Goal: Check status

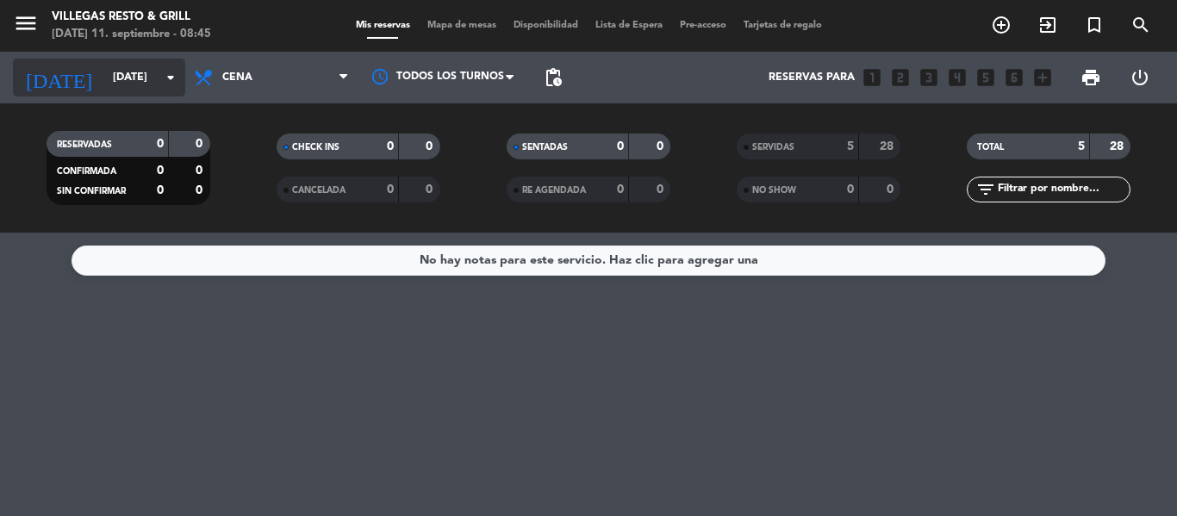
click at [133, 77] on input "[DATE]" at bounding box center [177, 77] width 146 height 29
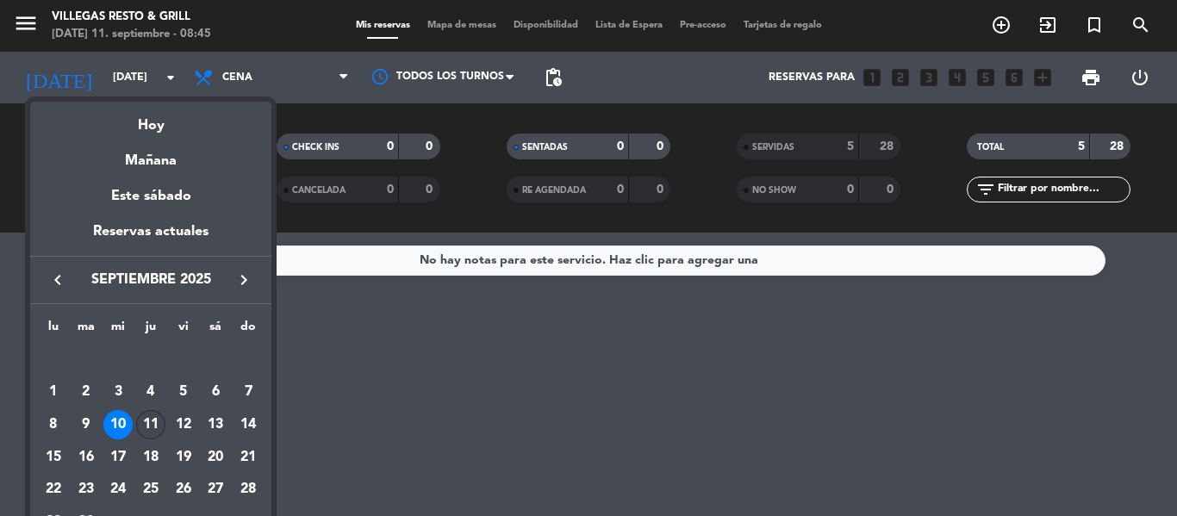
click at [150, 419] on div "11" at bounding box center [150, 424] width 29 height 29
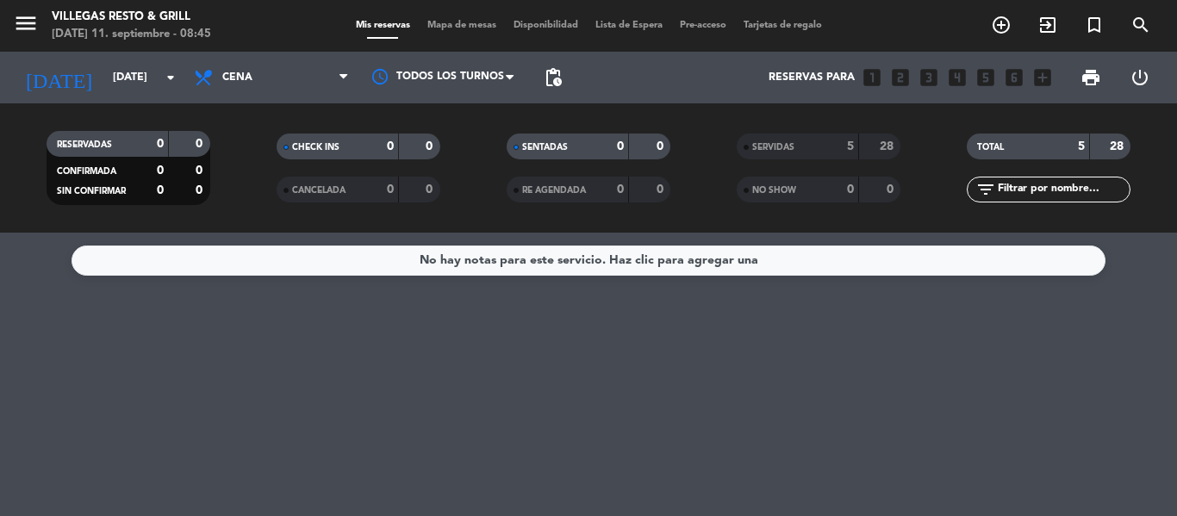
type input "[DEMOGRAPHIC_DATA][DATE]"
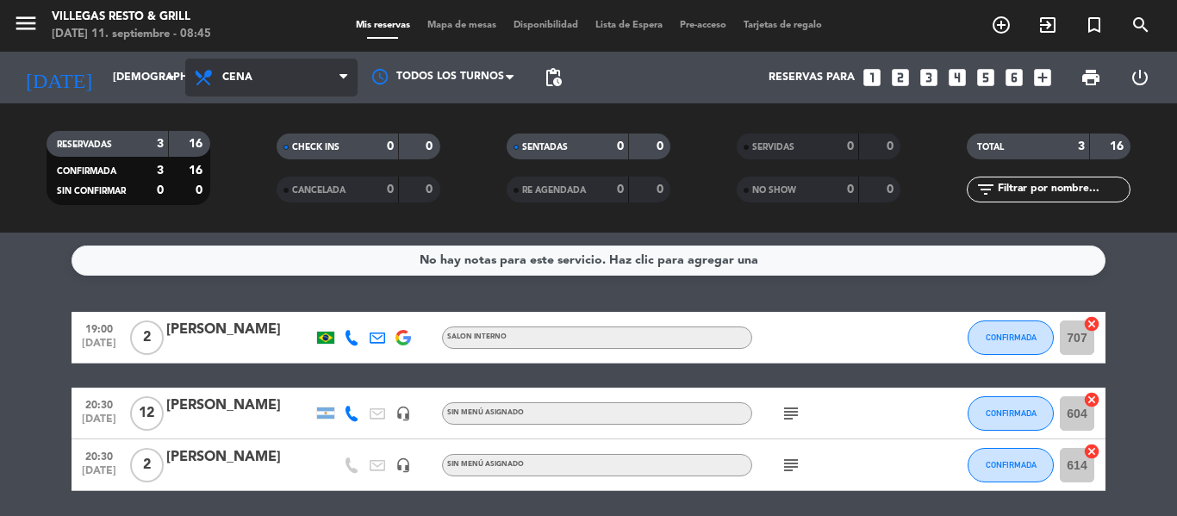
click at [236, 77] on span "Cena" at bounding box center [237, 77] width 30 height 12
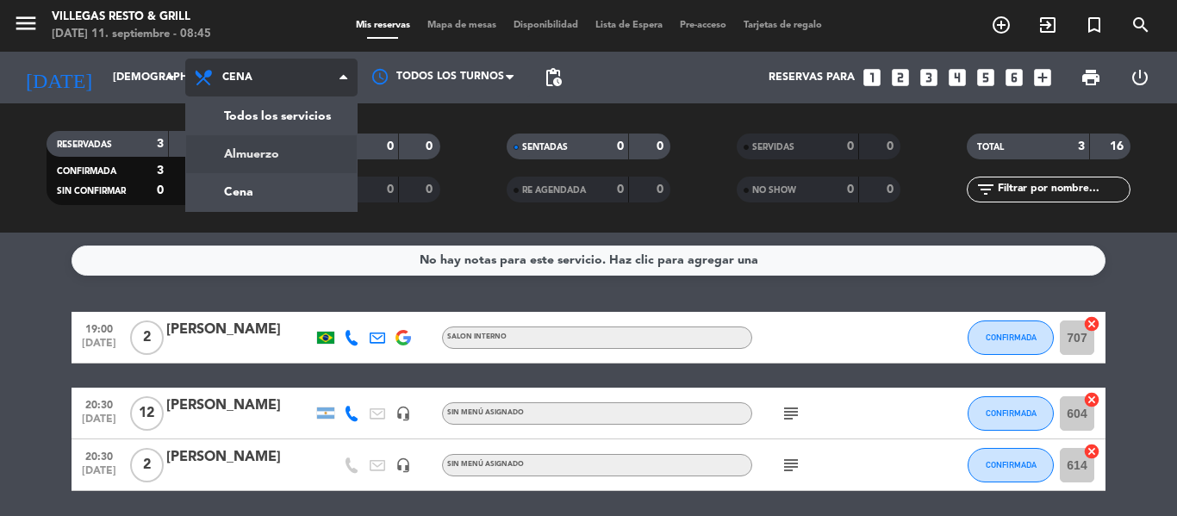
click at [281, 143] on div "menu [PERSON_NAME] Resto & Grill [DATE] 11. septiembre - 08:45 Mis reservas Map…" at bounding box center [588, 116] width 1177 height 233
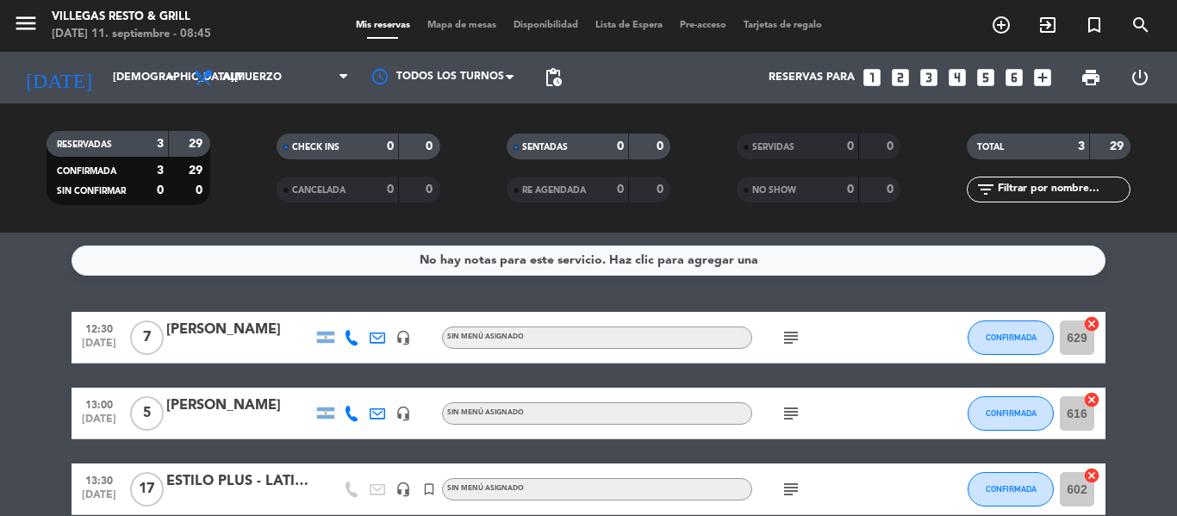
scroll to position [85, 0]
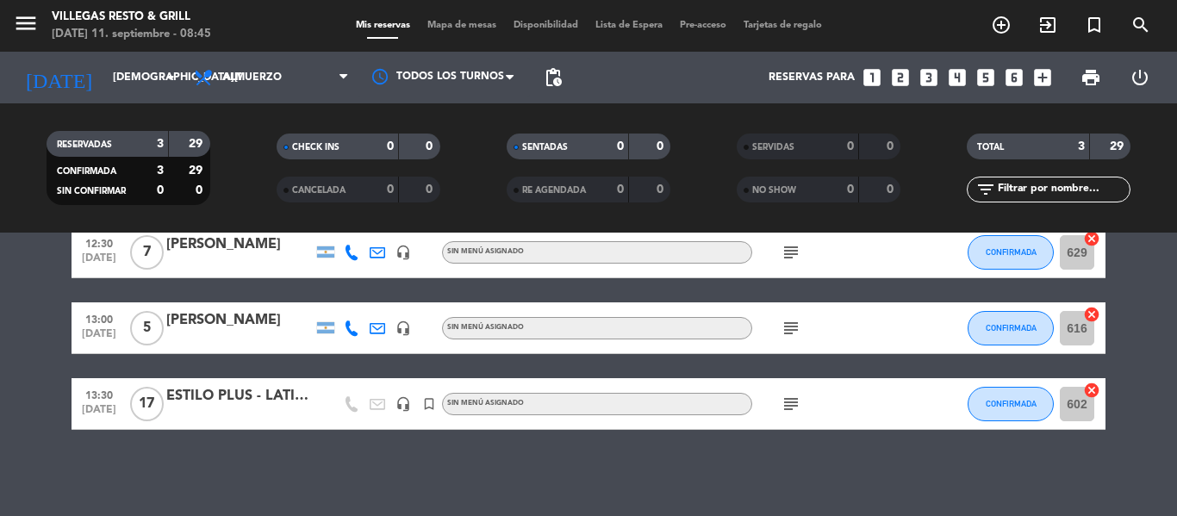
click at [791, 409] on icon "subject" at bounding box center [790, 404] width 21 height 21
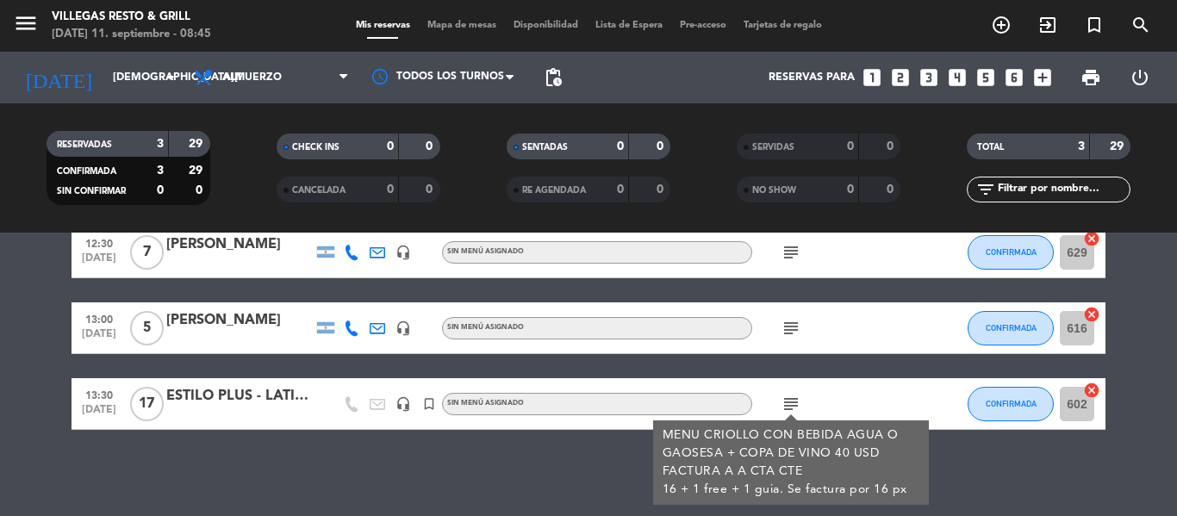
click at [793, 324] on icon "subject" at bounding box center [790, 328] width 21 height 21
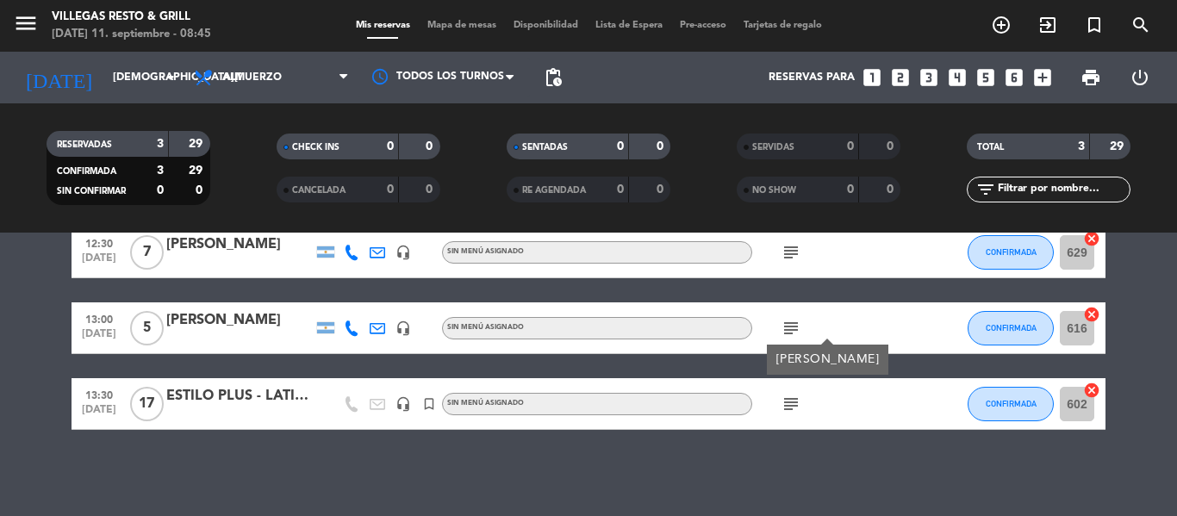
click at [790, 258] on icon "subject" at bounding box center [790, 252] width 21 height 21
click at [126, 497] on div "No hay notas para este servicio. Haz clic para agregar una 12:30 [DATE] 7 [PERS…" at bounding box center [588, 374] width 1177 height 283
click at [790, 402] on icon "subject" at bounding box center [790, 404] width 21 height 21
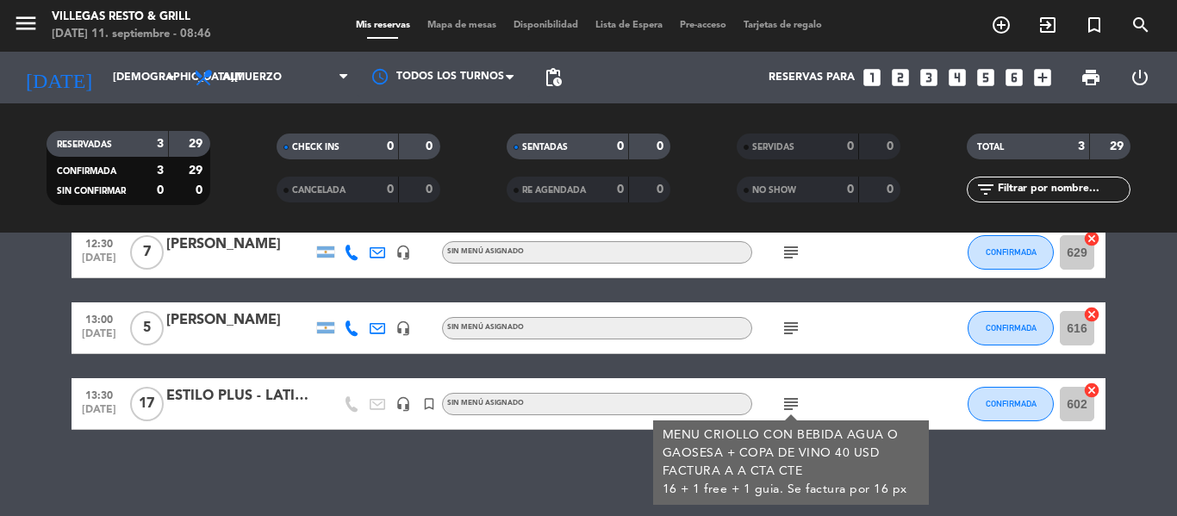
click at [414, 475] on div "No hay notas para este servicio. Haz clic para agregar una 12:30 [DATE] 7 [PERS…" at bounding box center [588, 374] width 1177 height 283
